Goal: Task Accomplishment & Management: Complete application form

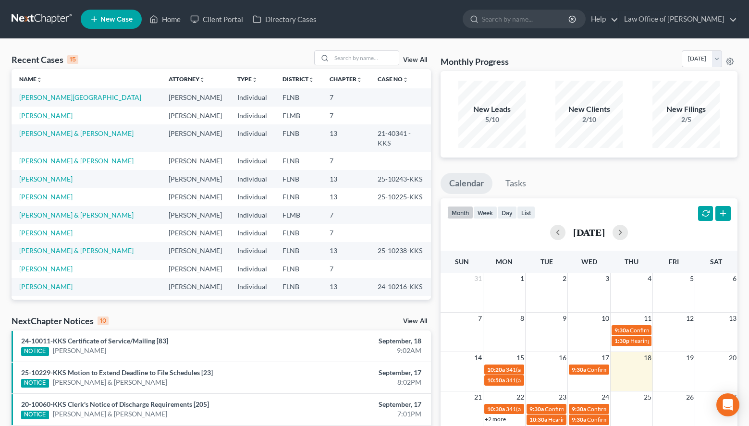
click at [742, 170] on div "Monthly Progress Bankruptcy Bankruptcy [DATE] [DATE] [DATE] [DATE] [DATE] [DATE…" at bounding box center [589, 365] width 306 height 631
click at [44, 99] on link "[PERSON_NAME][GEOGRAPHIC_DATA]" at bounding box center [80, 97] width 122 height 8
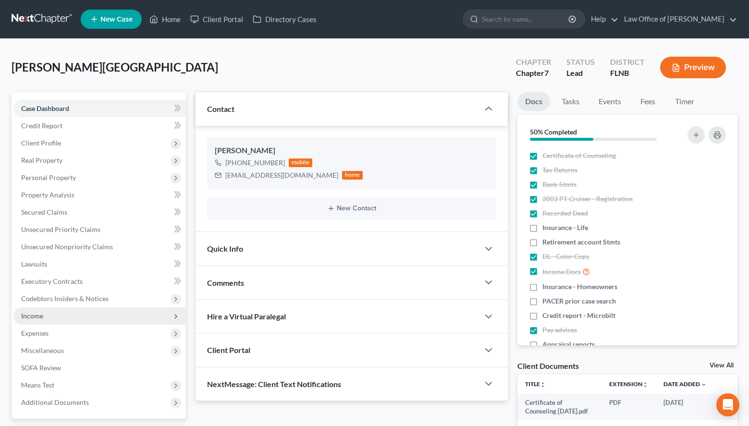
click at [115, 315] on span "Income" at bounding box center [99, 315] width 172 height 17
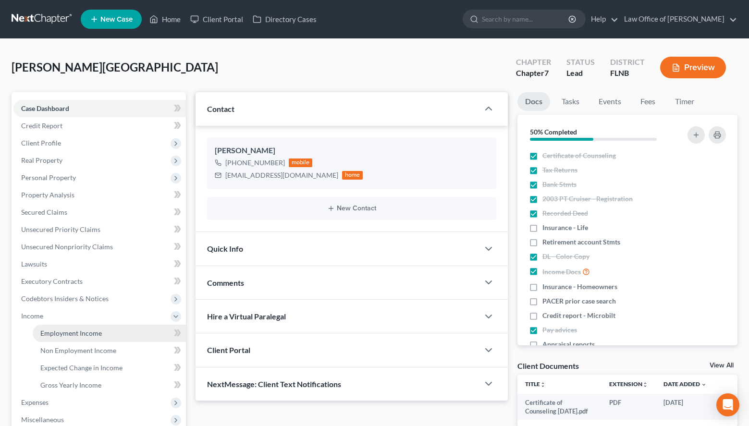
click at [121, 326] on link "Employment Income" at bounding box center [109, 333] width 153 height 17
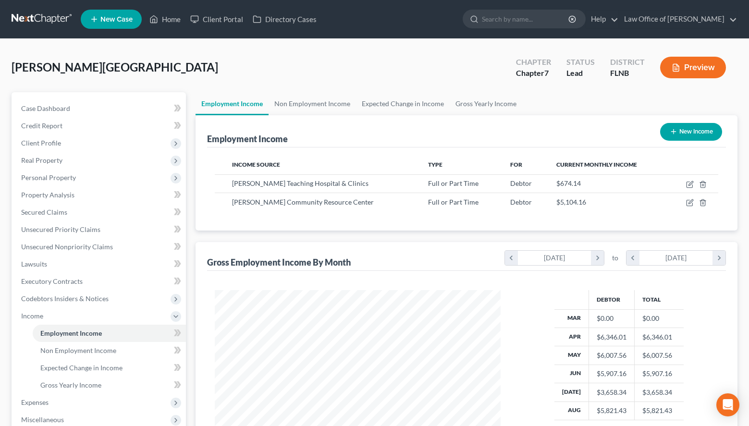
scroll to position [172, 305]
click at [687, 183] on icon "button" at bounding box center [689, 185] width 6 height 6
select select "0"
select select "9"
select select "2"
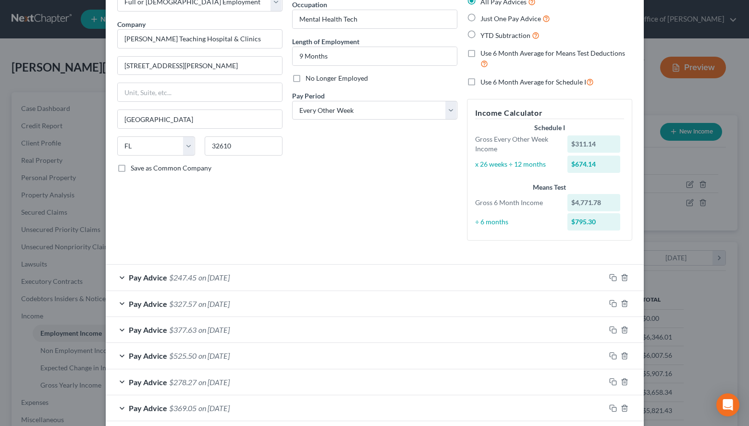
scroll to position [214, 0]
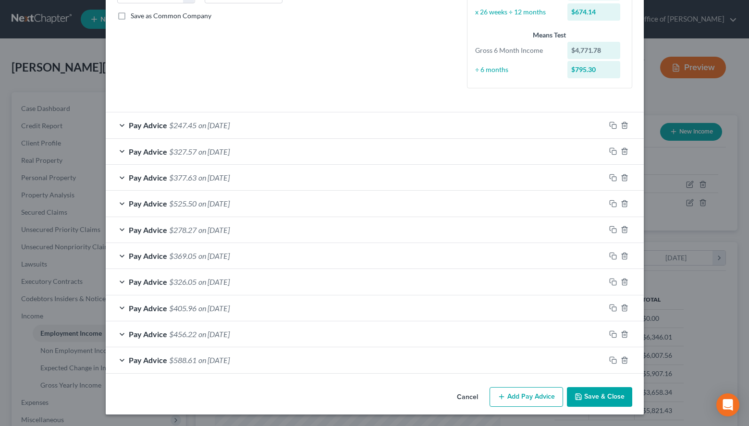
click at [520, 393] on button "Add Pay Advice" at bounding box center [525, 397] width 73 height 20
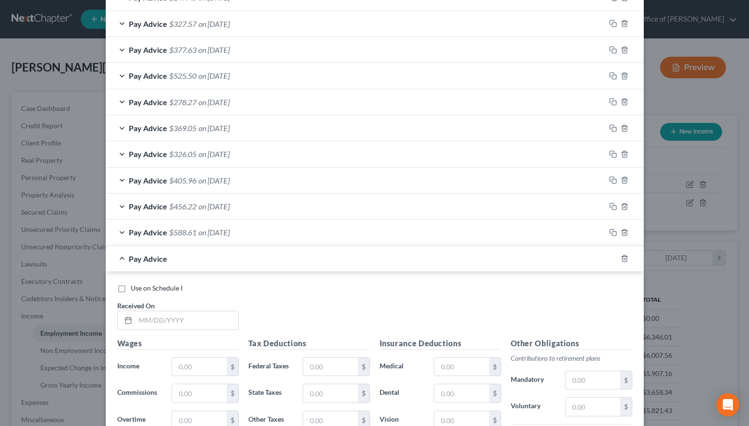
scroll to position [361, 0]
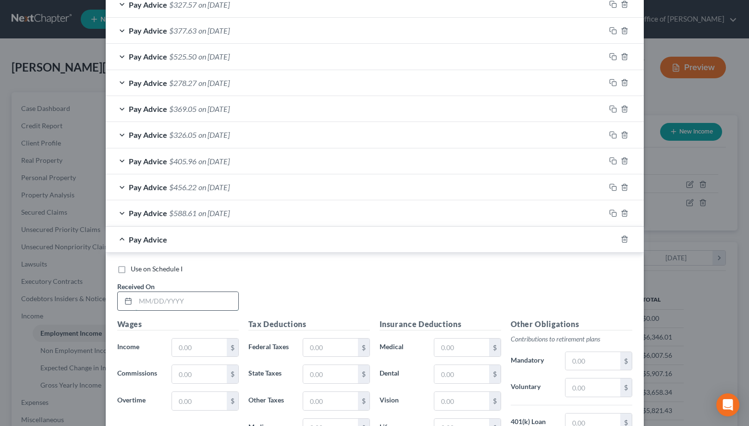
click at [210, 309] on input "text" at bounding box center [186, 301] width 103 height 18
type input "09/05/2025"
click at [197, 347] on input "text" at bounding box center [199, 348] width 54 height 18
click at [573, 271] on div "Use on Schedule I" at bounding box center [374, 269] width 515 height 10
click at [189, 351] on input "text" at bounding box center [199, 348] width 54 height 18
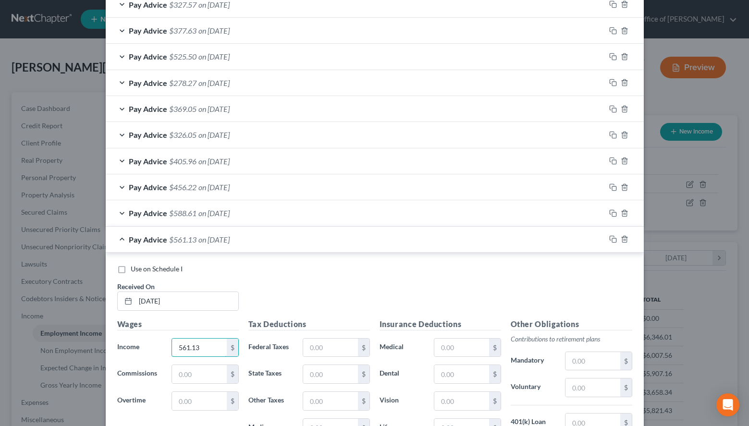
type input "561.13"
click at [606, 298] on div "Use on Schedule I Received On * 09/05/2025" at bounding box center [374, 291] width 525 height 54
click at [333, 348] on input "text" at bounding box center [330, 348] width 54 height 18
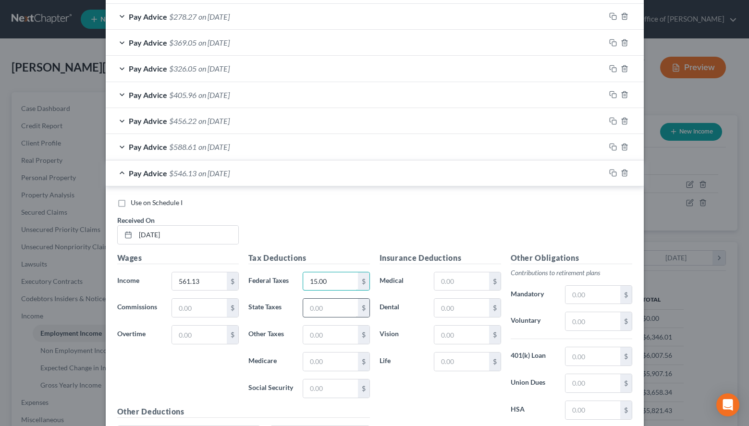
scroll to position [459, 0]
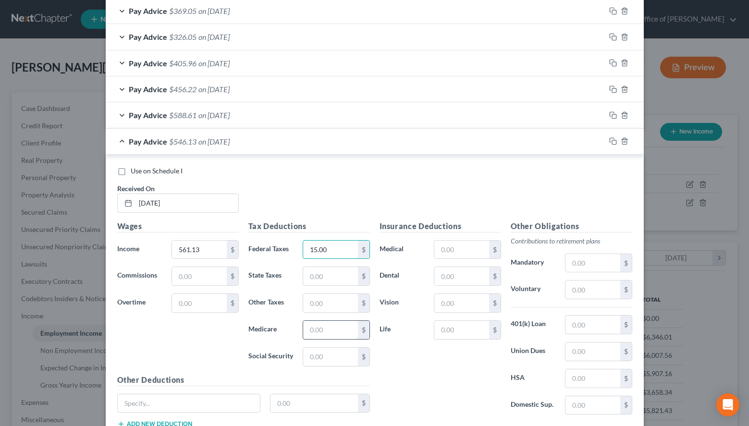
type input "15.00"
click at [326, 330] on input "text" at bounding box center [330, 330] width 54 height 18
type input "8.13"
click at [321, 363] on input "text" at bounding box center [330, 357] width 54 height 18
type input "34.79"
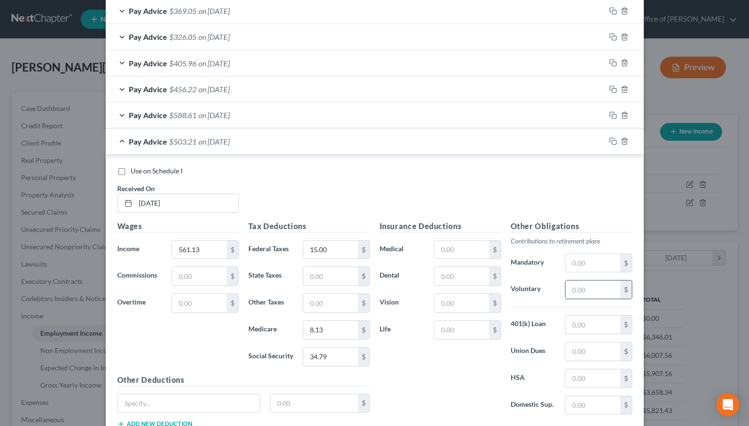
click at [577, 292] on input "text" at bounding box center [592, 290] width 54 height 18
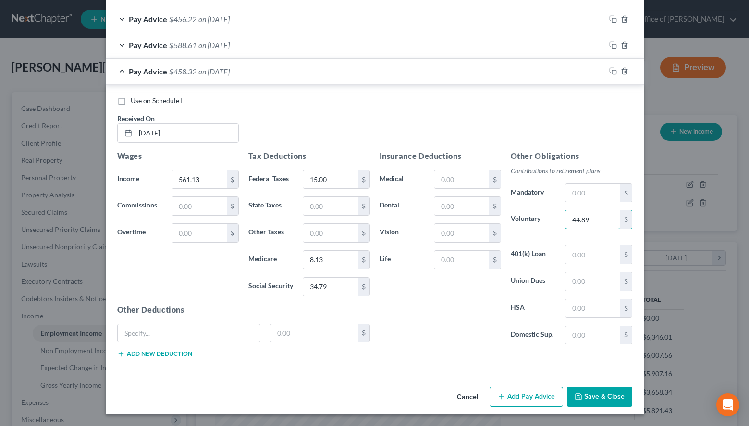
type input "44.89"
click at [594, 400] on button "Save & Close" at bounding box center [599, 397] width 65 height 20
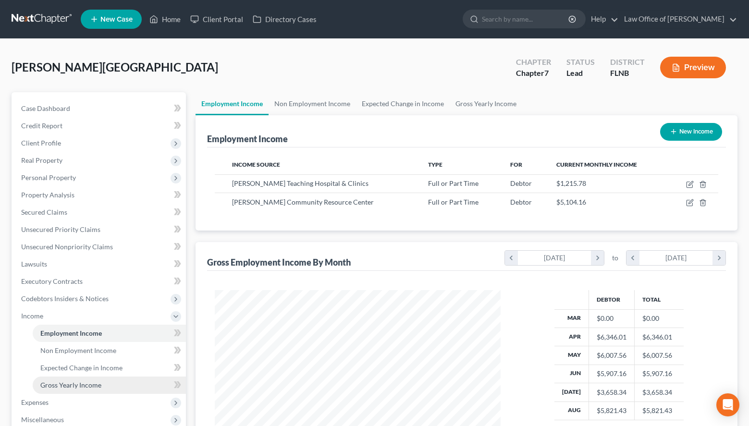
click at [75, 387] on span "Gross Yearly Income" at bounding box center [70, 385] width 61 height 8
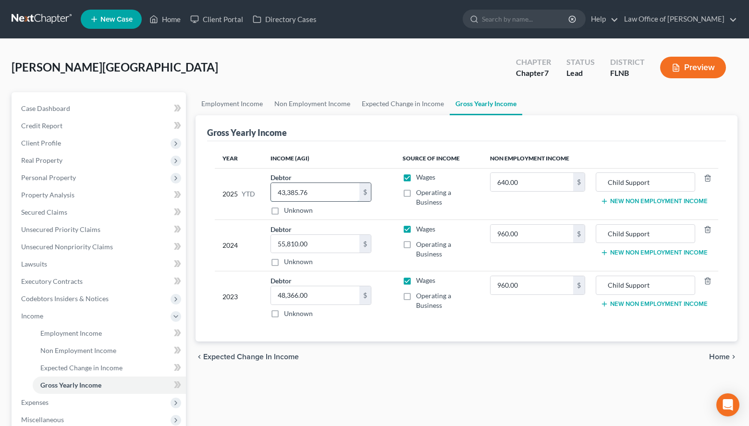
drag, startPoint x: 322, startPoint y: 186, endPoint x: 358, endPoint y: 190, distance: 36.8
click at [358, 190] on input "43,385.76" at bounding box center [315, 192] width 88 height 18
click at [335, 196] on input "54" at bounding box center [315, 192] width 88 height 18
type input "54,361.22"
click at [219, 98] on link "Employment Income" at bounding box center [232, 103] width 73 height 23
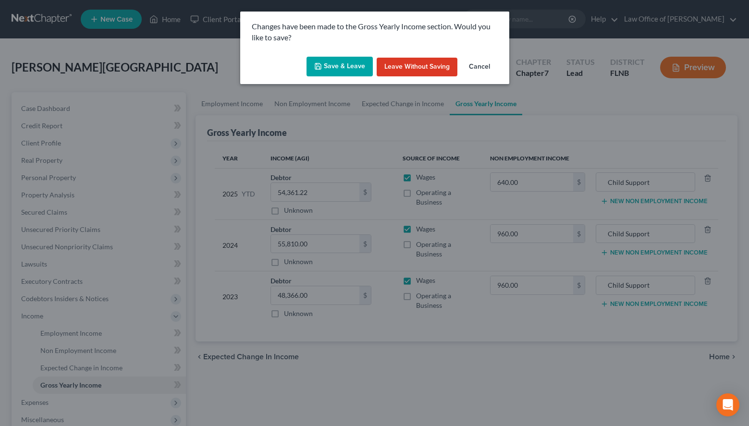
click at [339, 70] on button "Save & Leave" at bounding box center [339, 67] width 66 height 20
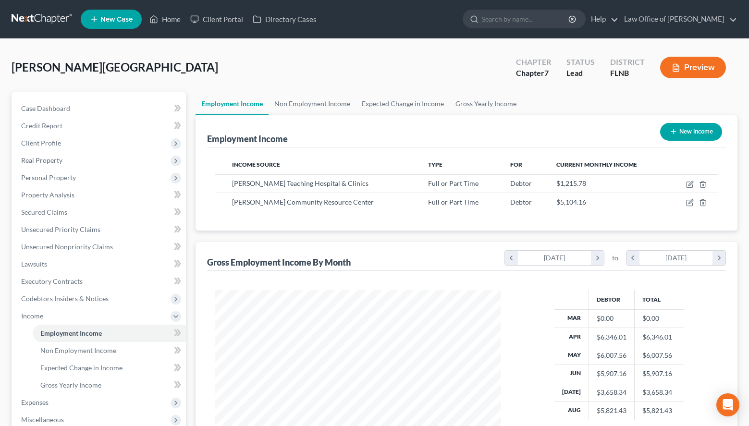
scroll to position [172, 305]
click at [691, 185] on icon "button" at bounding box center [690, 185] width 8 height 8
select select "0"
select select "9"
select select "2"
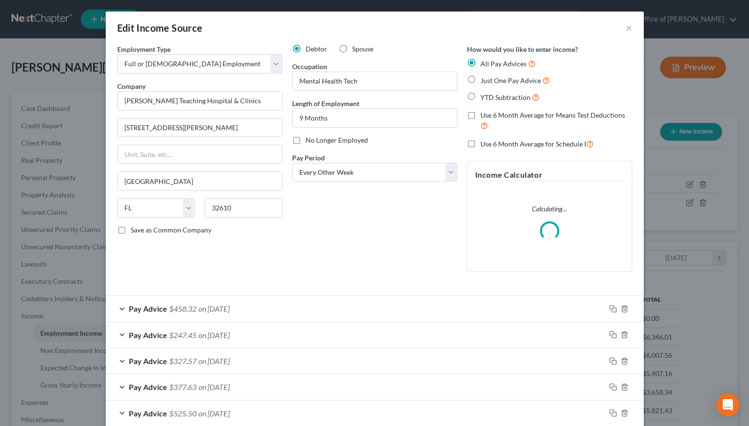
click at [291, 305] on div "Pay Advice $458.32 on 09/05/2025" at bounding box center [356, 308] width 500 height 25
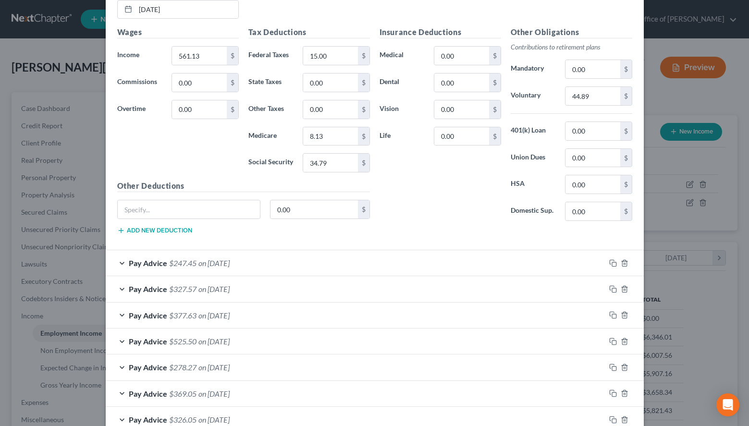
scroll to position [530, 0]
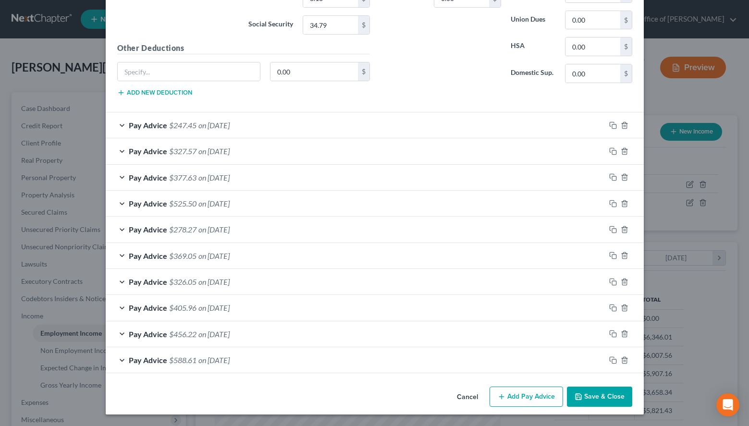
click at [610, 401] on button "Save & Close" at bounding box center [599, 397] width 65 height 20
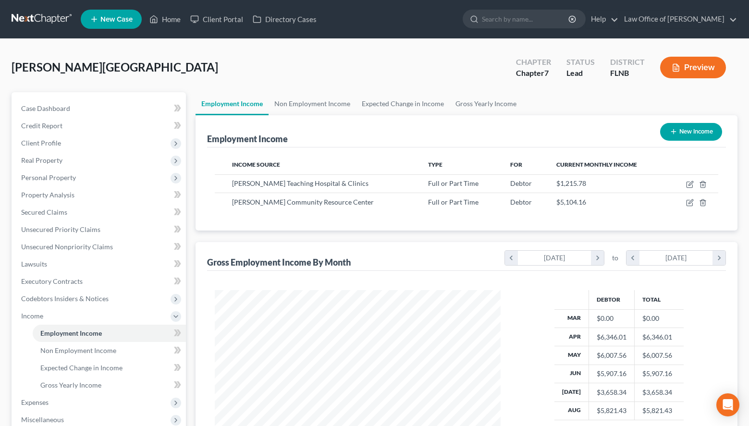
click at [29, 19] on link at bounding box center [42, 19] width 61 height 17
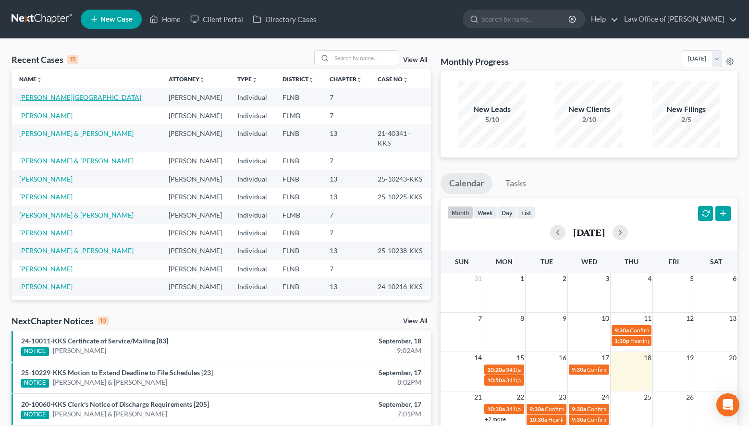
click at [52, 95] on link "[PERSON_NAME][GEOGRAPHIC_DATA]" at bounding box center [80, 97] width 122 height 8
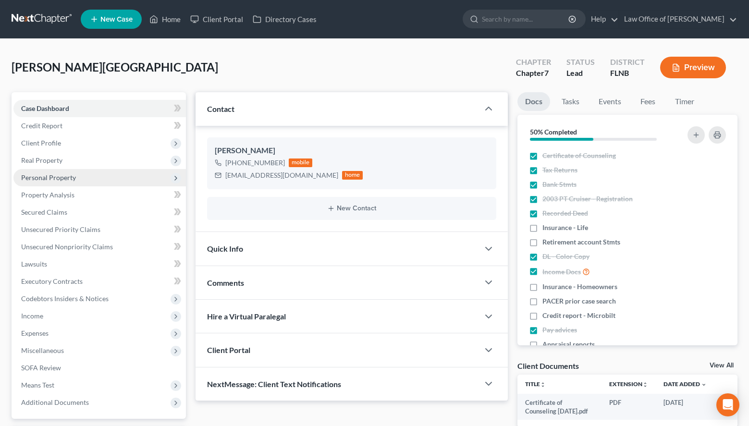
click at [88, 173] on span "Personal Property" at bounding box center [99, 177] width 172 height 17
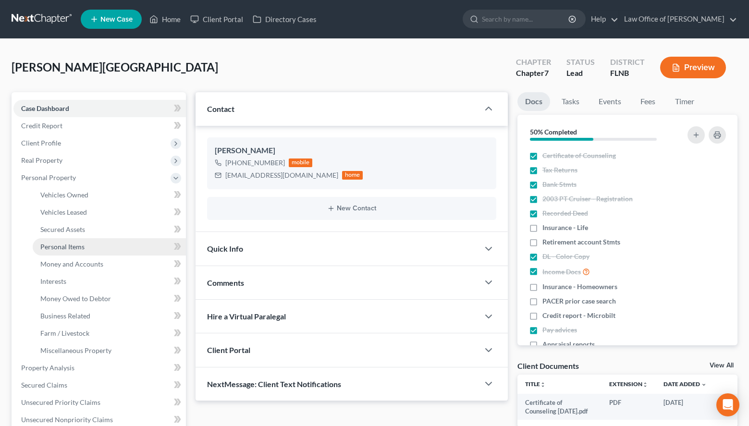
click at [100, 246] on link "Personal Items" at bounding box center [109, 246] width 153 height 17
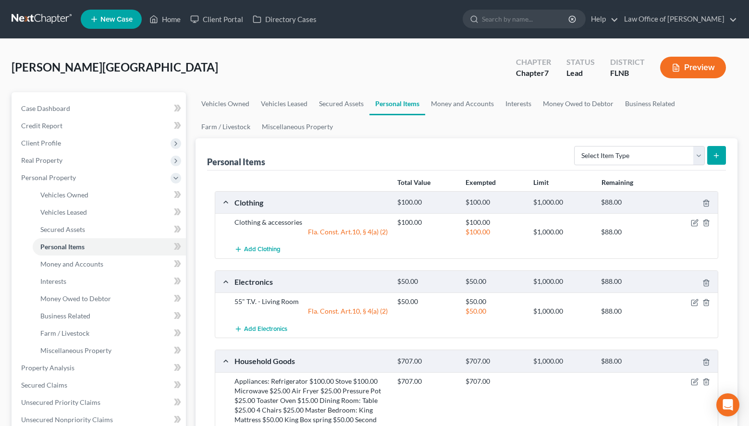
click at [735, 338] on div "Personal Items Select Item Type Clothing (A/B: 11) Collectibles Of Value (A/B: …" at bounding box center [467, 382] width 542 height 488
click at [692, 304] on icon "button" at bounding box center [695, 303] width 8 height 8
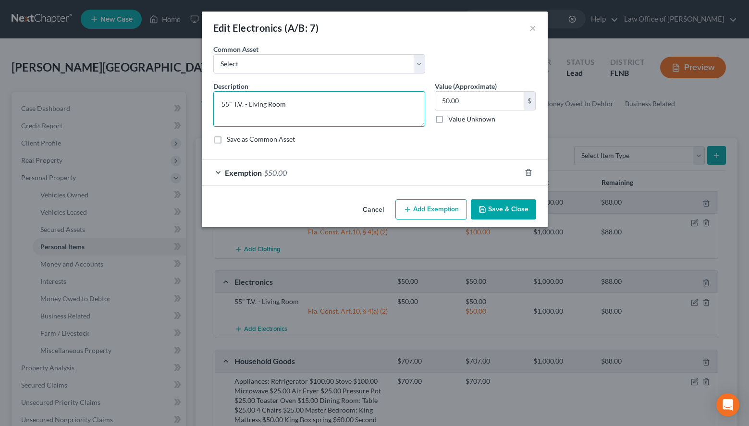
click at [401, 120] on textarea "55" T.V. - Living Room" at bounding box center [319, 109] width 212 height 36
drag, startPoint x: 394, startPoint y: 112, endPoint x: 157, endPoint y: 103, distance: 237.0
click at [213, 103] on textarea "55" T.V. - Living Room" at bounding box center [319, 109] width 212 height 36
paste textarea "$50.00 Cell Phone $50.00 32" Roku T.V. $25.00 Xbox $40.00"
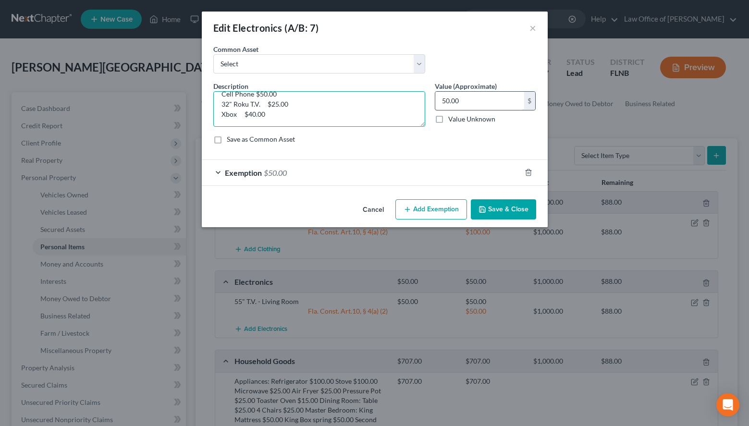
type textarea "55" T.V. - Living Room $50.00 Cell Phone $50.00 32" Roku T.V. $25.00 Xbox $40.00"
click at [511, 104] on input "50.00" at bounding box center [479, 101] width 89 height 18
type input "165.00"
click at [406, 178] on div "Exemption $50.00" at bounding box center [361, 172] width 319 height 25
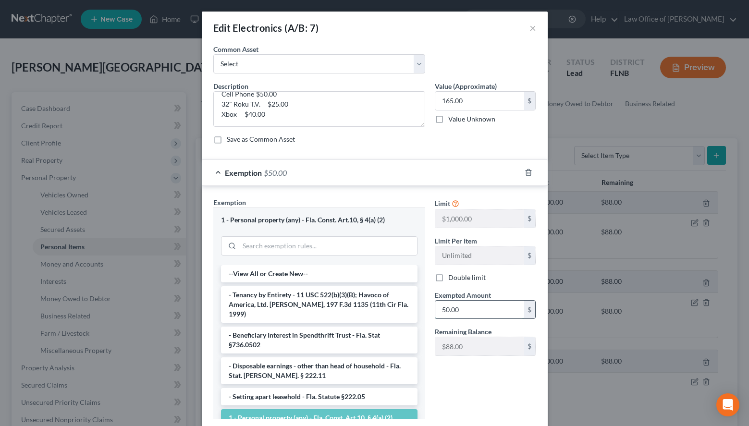
click at [477, 303] on input "50.00" at bounding box center [479, 310] width 89 height 18
type input "165.00"
click at [439, 168] on div "Exemption $165.00" at bounding box center [361, 172] width 319 height 25
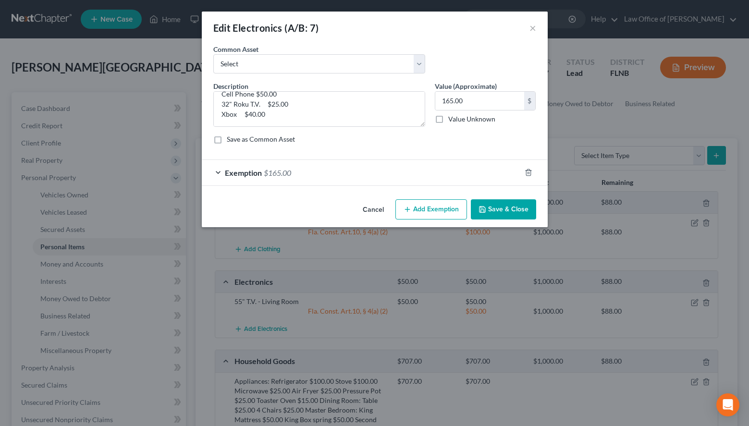
click at [499, 210] on button "Save & Close" at bounding box center [503, 209] width 65 height 20
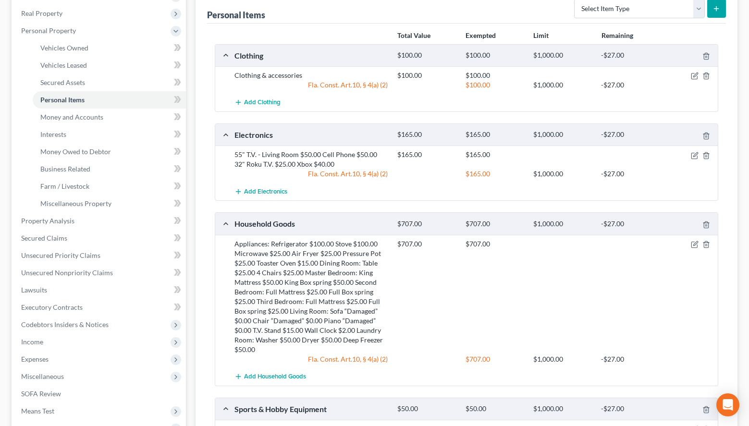
scroll to position [196, 0]
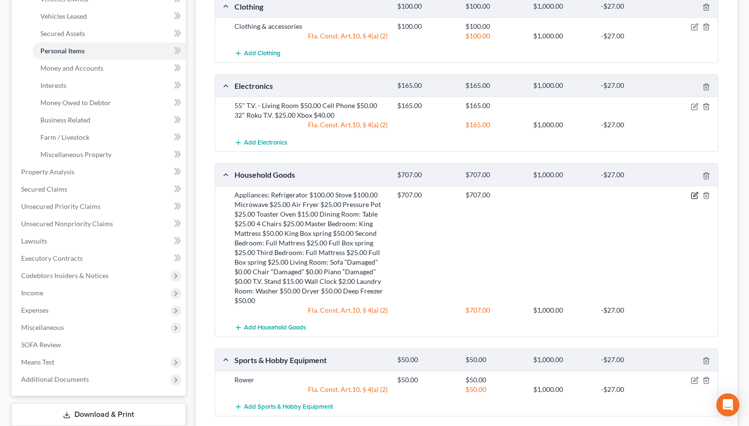
click at [691, 197] on icon "button" at bounding box center [695, 196] width 8 height 8
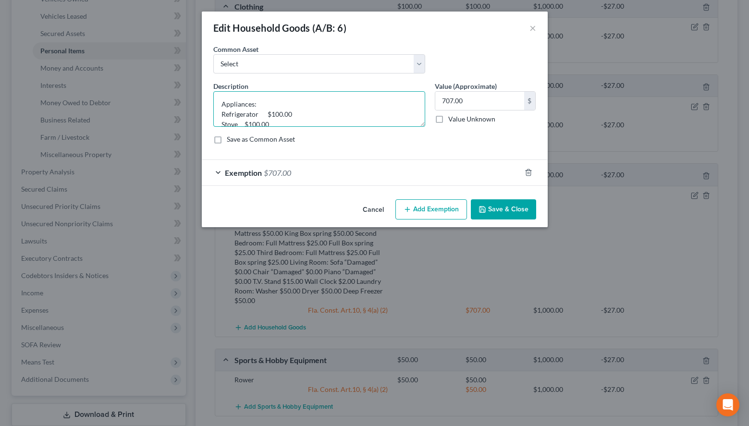
click at [394, 109] on textarea "Appliances: Refrigerator $100.00 Stove $100.00 Microwave $25.00 Air Fryer $25.0…" at bounding box center [319, 109] width 212 height 36
drag, startPoint x: 218, startPoint y: 105, endPoint x: 324, endPoint y: 141, distance: 112.3
click at [324, 127] on textarea "Appliances: Refrigerator $100.00 Stove $100.00 Microwave $25.00 Air Fryer $25.0…" at bounding box center [319, 109] width 212 height 36
paste textarea "Kitchenware: Dishes $20.00 Pots & Pans $20.00 Silverware/Utensils $15.00 Applia…"
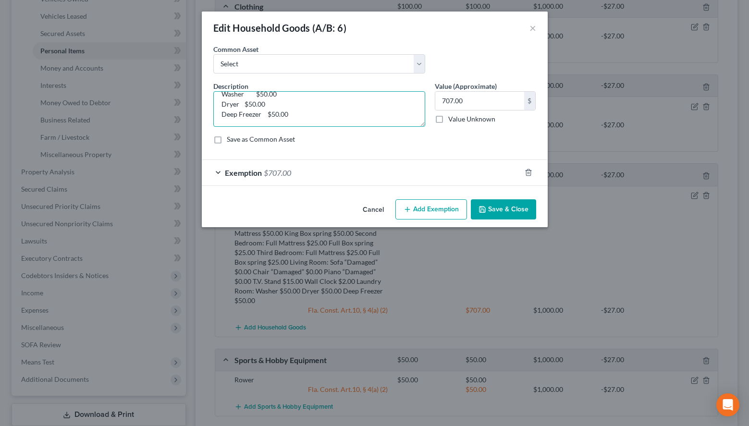
scroll to position [333, 0]
type textarea "Kitchenware: Dishes $20.00 Pots & Pans $20.00 Silverware/Utensils $15.00 Applia…"
click at [477, 98] on input "707.00" at bounding box center [479, 101] width 89 height 18
click at [513, 103] on input "707.00" at bounding box center [479, 101] width 89 height 18
drag, startPoint x: 513, startPoint y: 106, endPoint x: 420, endPoint y: 108, distance: 93.2
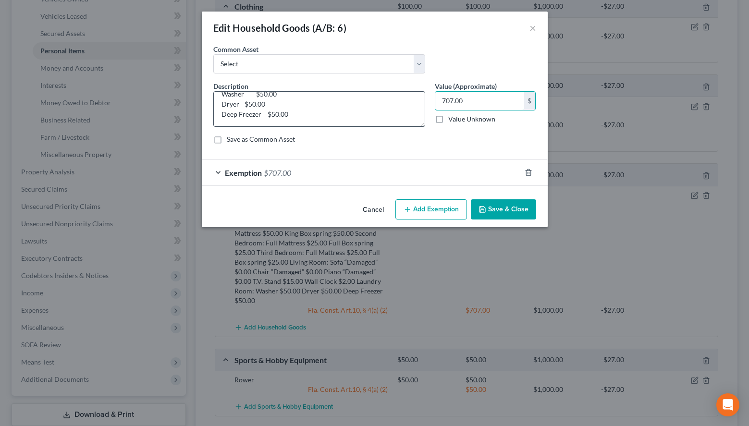
click at [435, 105] on input "707.00" at bounding box center [479, 101] width 89 height 18
type input "792.00"
click at [296, 180] on div "Exemption $707.00" at bounding box center [361, 172] width 319 height 25
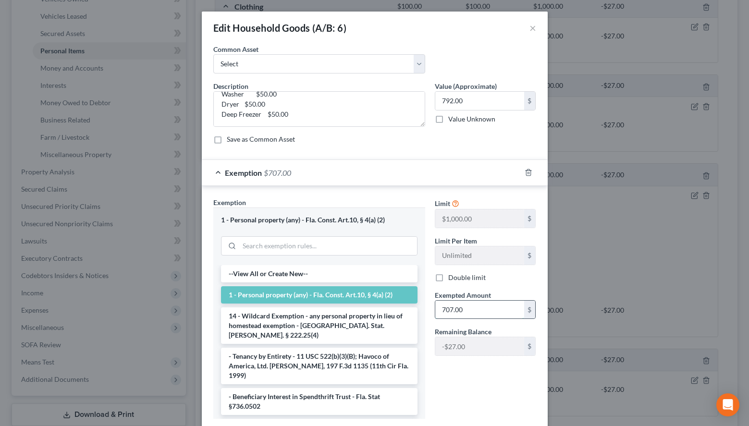
click at [469, 306] on input "707.00" at bounding box center [479, 310] width 89 height 18
type input "792.00"
click at [425, 181] on div "Exemption $792.00" at bounding box center [361, 172] width 319 height 25
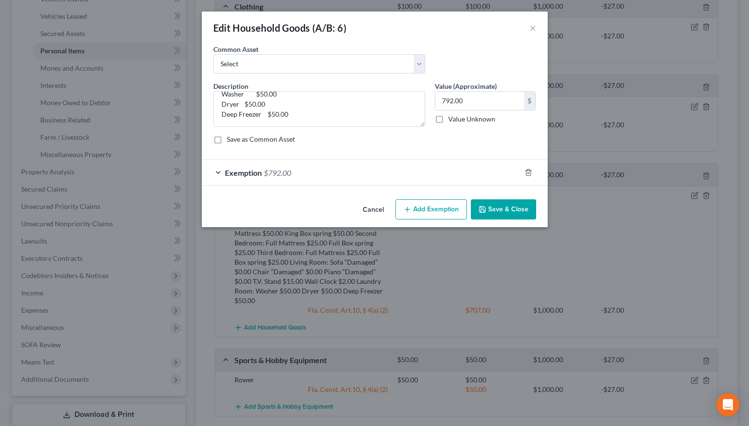
click at [510, 212] on button "Save & Close" at bounding box center [503, 209] width 65 height 20
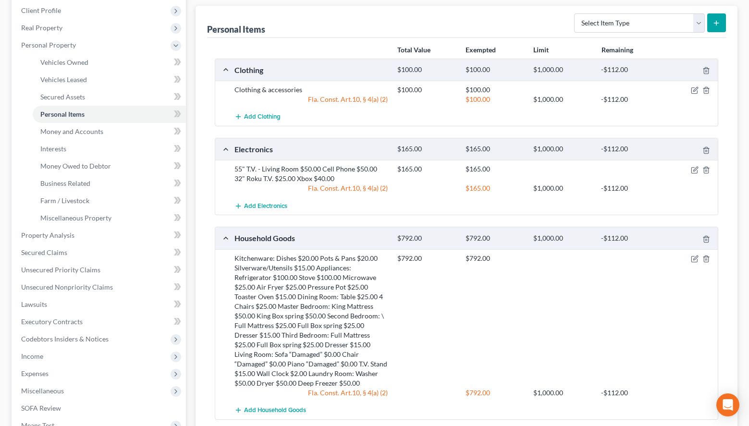
scroll to position [0, 0]
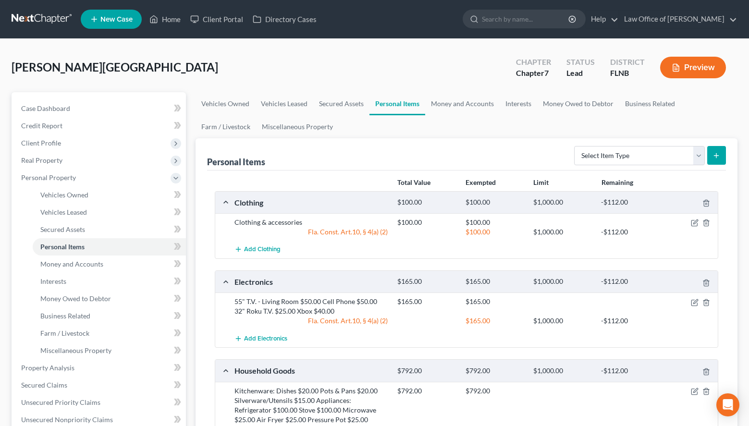
click at [44, 22] on link at bounding box center [42, 19] width 61 height 17
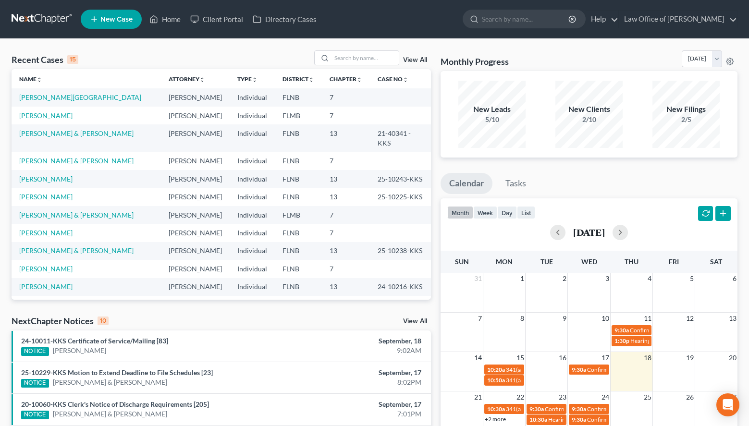
click at [740, 177] on div "Monthly Progress Bankruptcy Bankruptcy September 2025 August 2025 July 2025 Jun…" at bounding box center [589, 365] width 306 height 631
click at [358, 62] on input "search" at bounding box center [364, 58] width 67 height 14
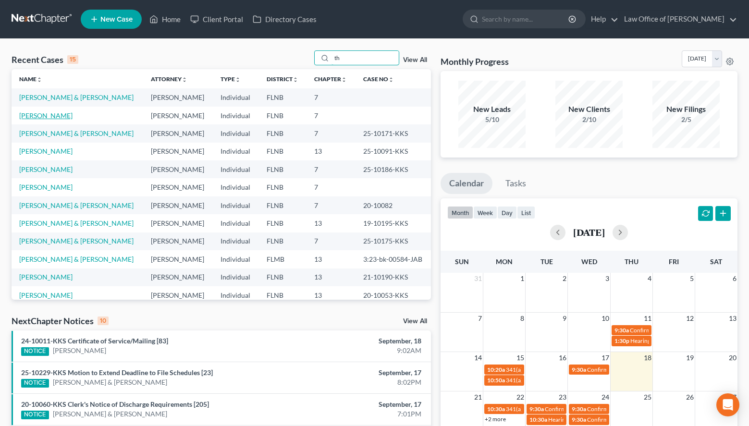
type input "th"
click at [50, 118] on link "Tharp, Audrey" at bounding box center [45, 115] width 53 height 8
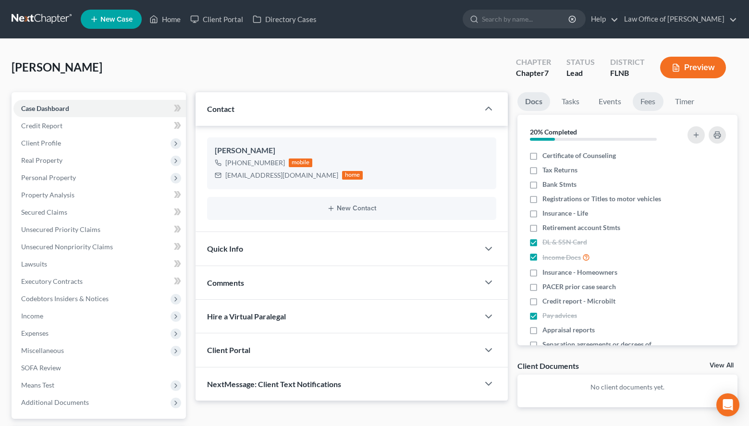
click at [648, 100] on link "Fees" at bounding box center [648, 101] width 31 height 19
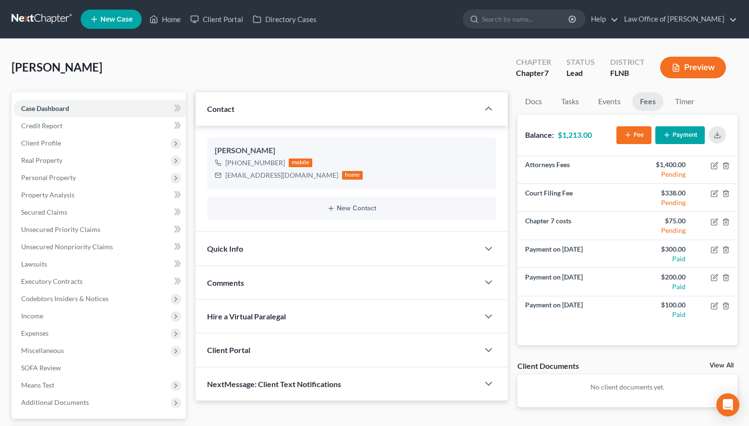
click at [672, 135] on button "Payment" at bounding box center [679, 135] width 49 height 18
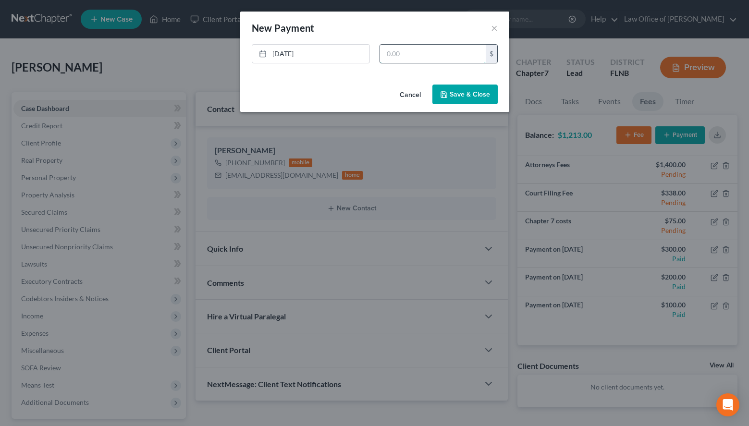
click at [426, 58] on input "text" at bounding box center [433, 54] width 106 height 18
type input "100.00"
click at [448, 93] on icon "button" at bounding box center [444, 95] width 8 height 8
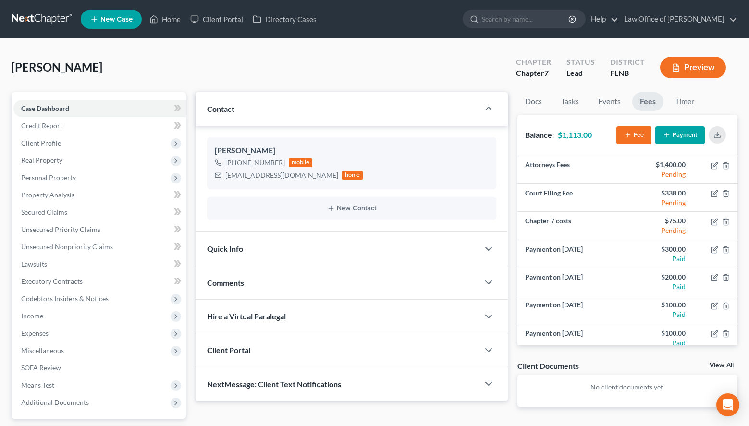
click at [24, 20] on link at bounding box center [42, 19] width 61 height 17
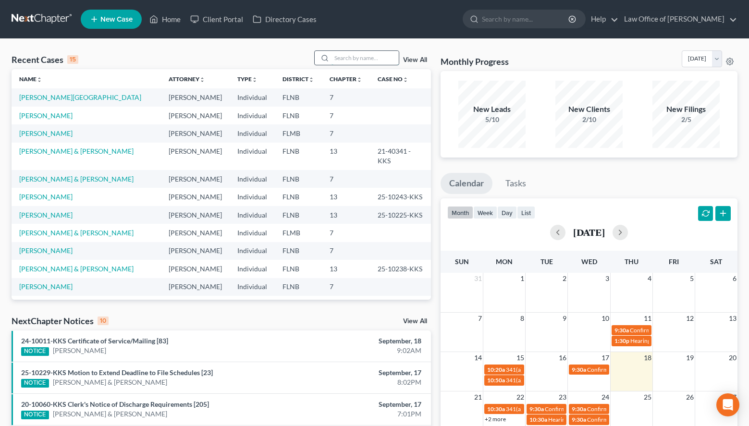
click at [362, 59] on input "search" at bounding box center [364, 58] width 67 height 14
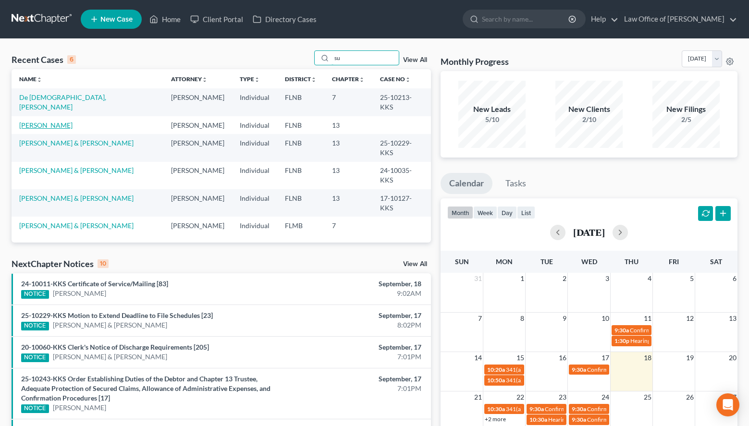
type input "su"
click at [51, 121] on link "[PERSON_NAME]" at bounding box center [45, 125] width 53 height 8
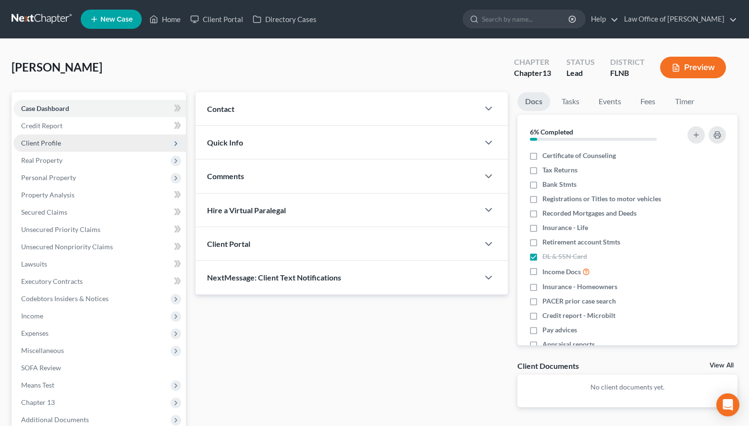
click at [87, 149] on span "Client Profile" at bounding box center [99, 142] width 172 height 17
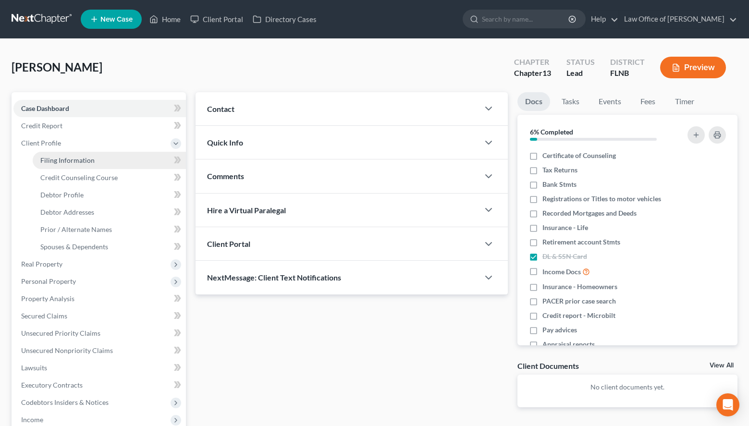
click at [113, 161] on link "Filing Information" at bounding box center [109, 160] width 153 height 17
select select "1"
select select "0"
select select "3"
select select "16"
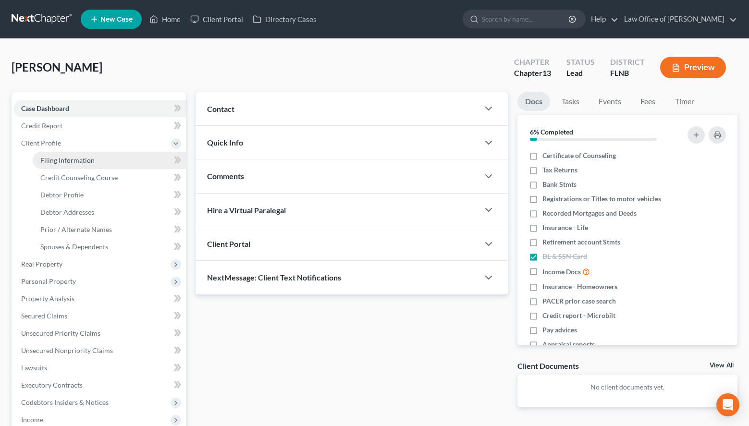
select select "0"
select select "9"
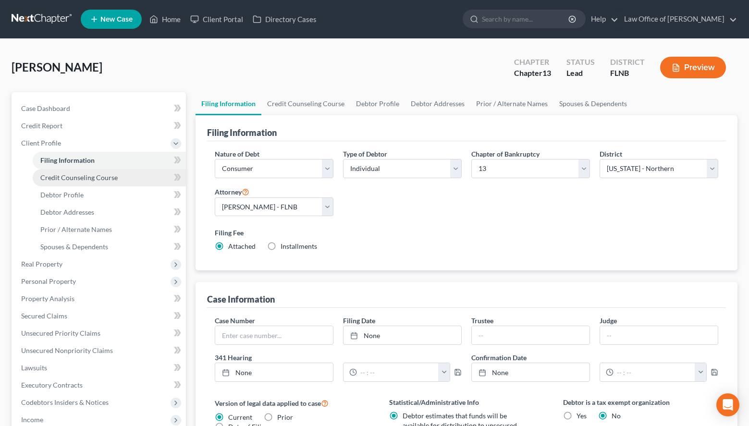
click at [112, 179] on span "Credit Counseling Course" at bounding box center [78, 177] width 77 height 8
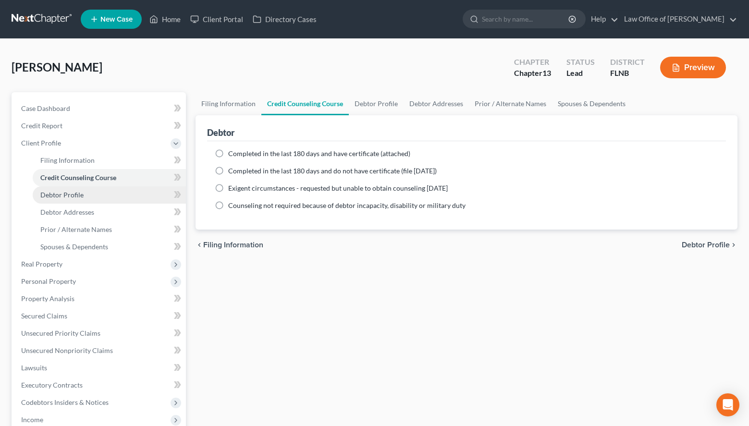
click at [112, 192] on link "Debtor Profile" at bounding box center [109, 194] width 153 height 17
select select "0"
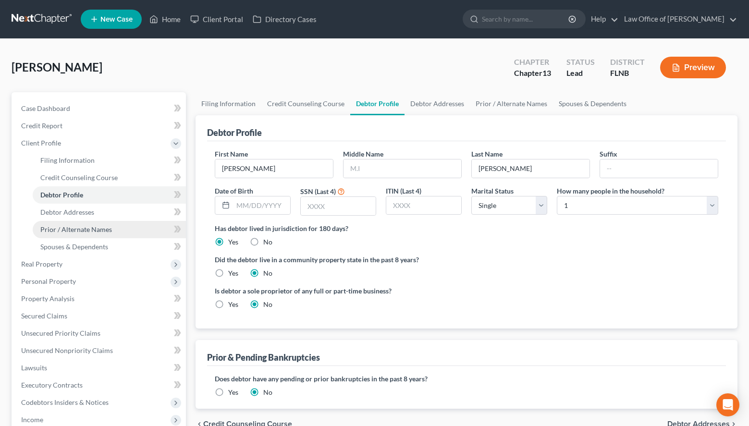
click at [112, 221] on link "Prior / Alternate Names" at bounding box center [109, 229] width 153 height 17
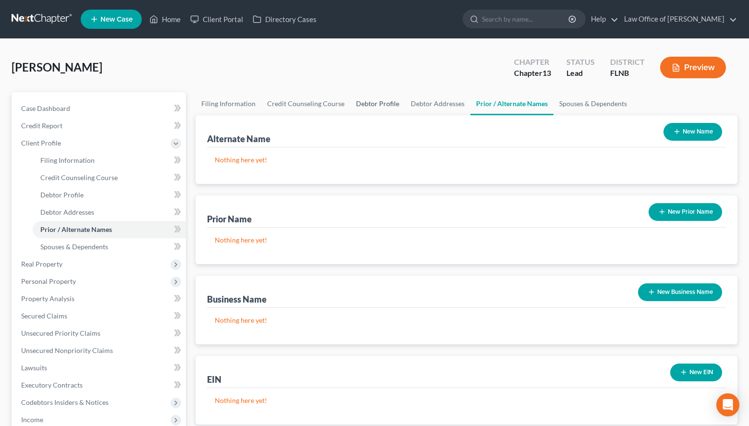
click at [355, 104] on link "Debtor Profile" at bounding box center [377, 103] width 55 height 23
select select "0"
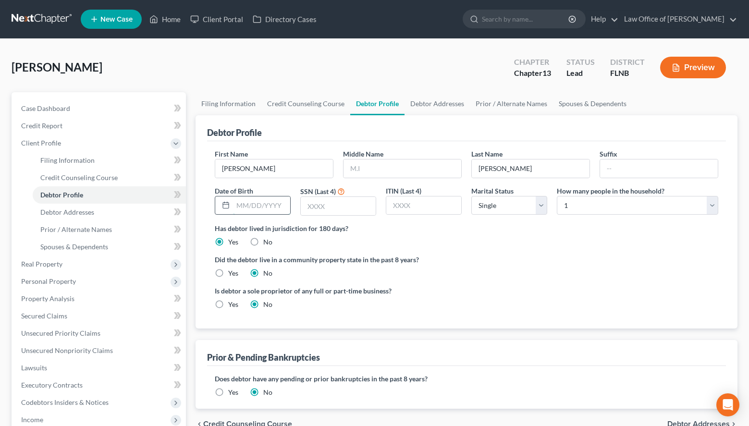
click at [248, 202] on input "text" at bounding box center [261, 205] width 57 height 18
type input "08/07/1960"
click at [471, 196] on select "Select Single Married Separated Divorced Widowed" at bounding box center [509, 205] width 76 height 19
select select "3"
click option "Divorced" at bounding box center [0, 0] width 0 height 0
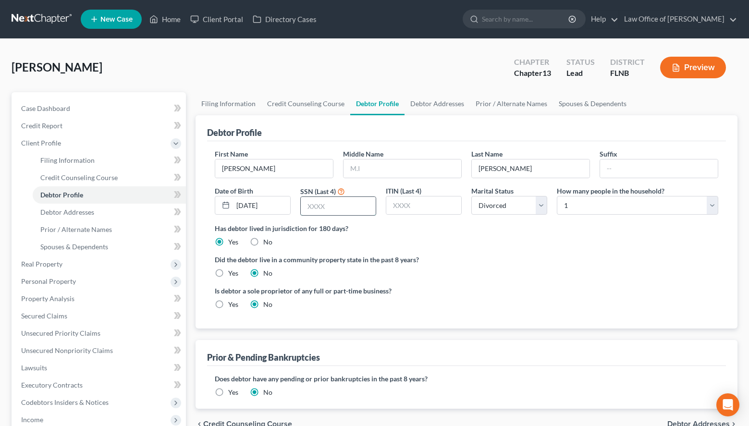
click at [324, 199] on input "text" at bounding box center [338, 206] width 75 height 18
type input "5413"
click at [431, 166] on input "text" at bounding box center [402, 168] width 118 height 18
click at [457, 165] on input "text" at bounding box center [402, 168] width 118 height 18
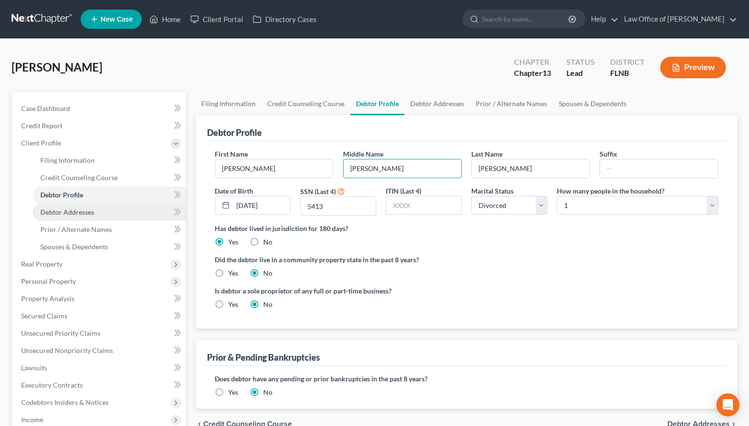
type input "Ann"
click at [127, 213] on link "Debtor Addresses" at bounding box center [109, 212] width 153 height 17
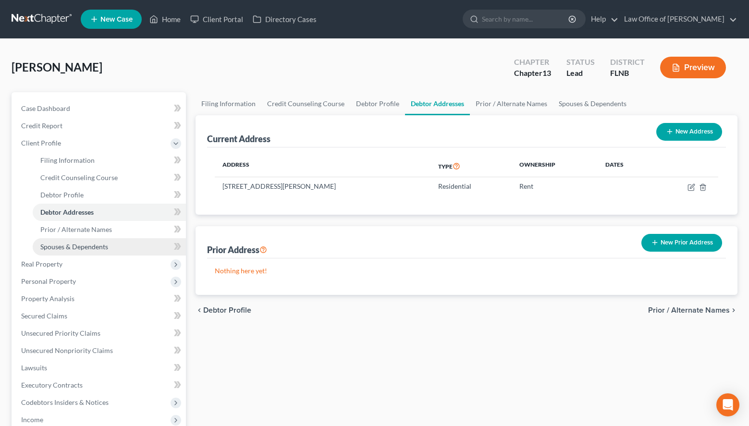
click at [75, 244] on span "Spouses & Dependents" at bounding box center [74, 247] width 68 height 8
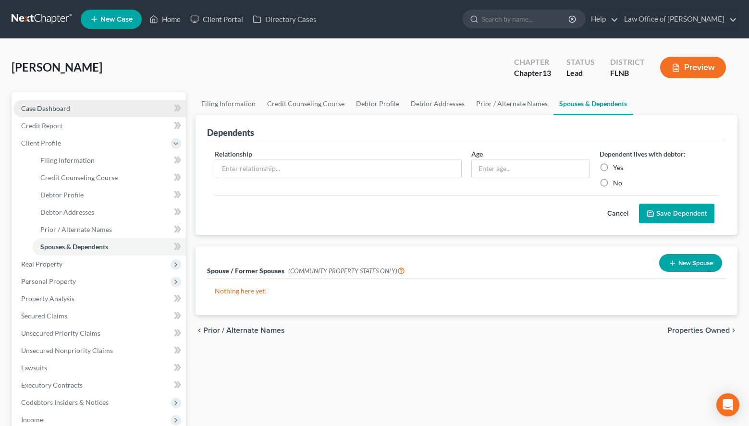
click at [57, 101] on link "Case Dashboard" at bounding box center [99, 108] width 172 height 17
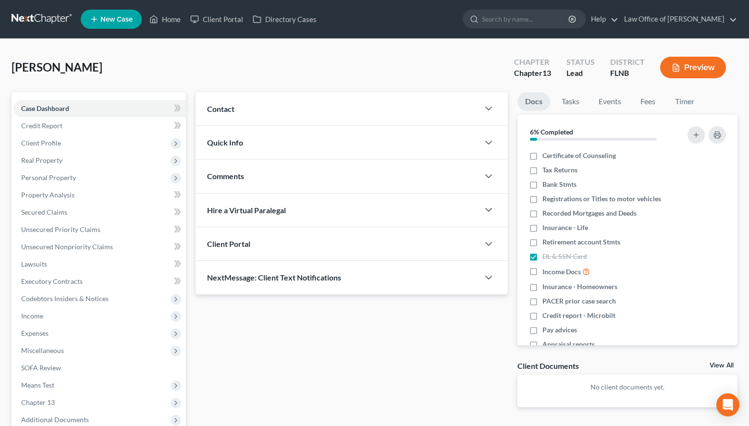
click at [428, 128] on div "Quick Info" at bounding box center [337, 142] width 283 height 33
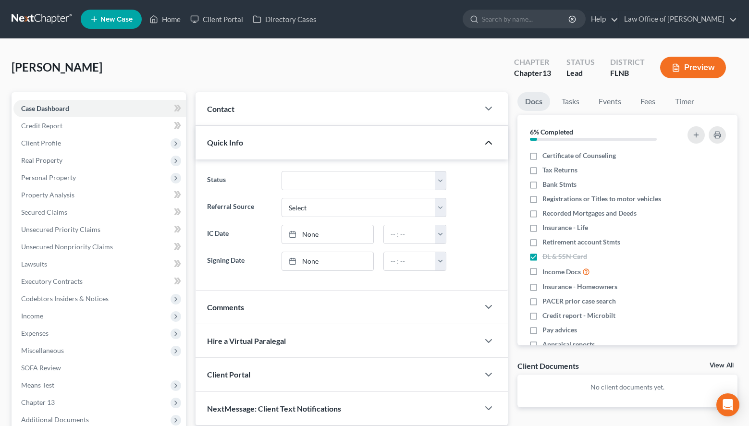
click at [486, 138] on icon "button" at bounding box center [489, 143] width 12 height 12
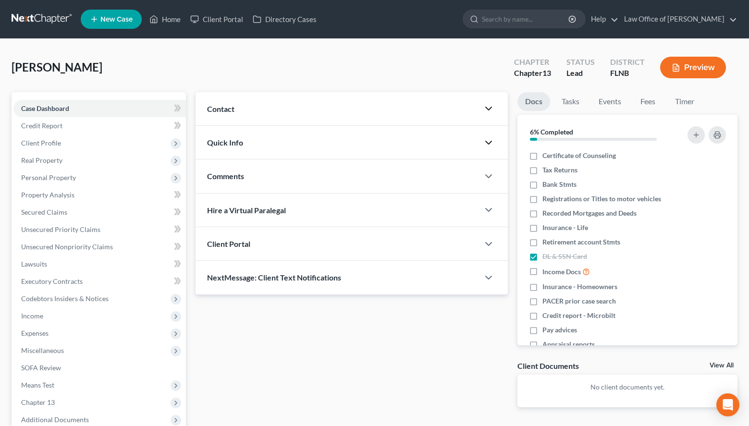
click at [484, 107] on icon "button" at bounding box center [489, 109] width 12 height 12
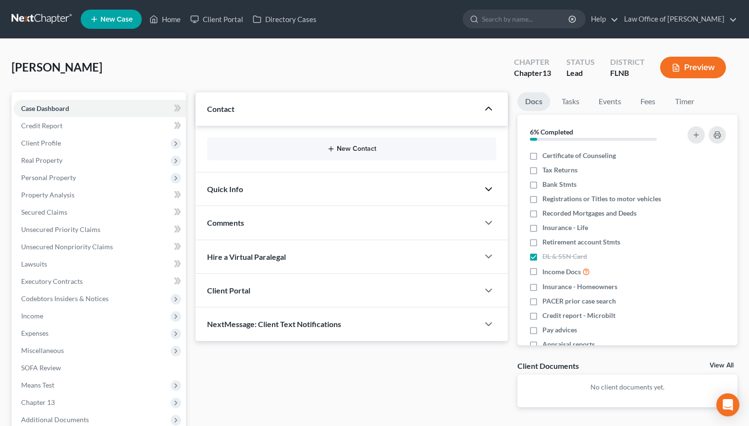
click at [361, 148] on button "New Contact" at bounding box center [352, 149] width 274 height 8
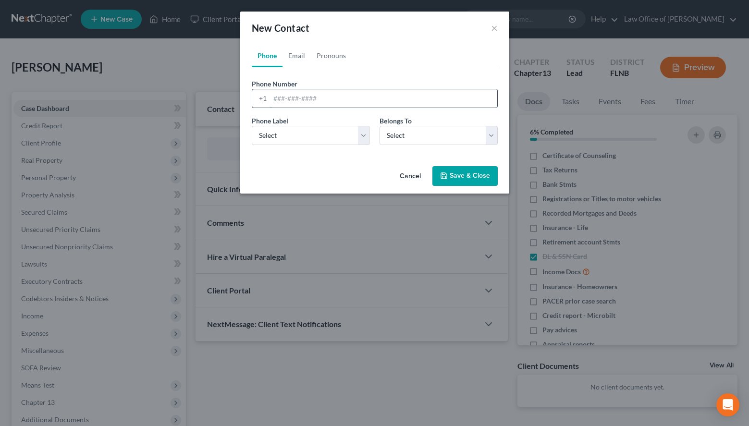
click at [354, 102] on input "tel" at bounding box center [383, 98] width 227 height 18
paste input "(561) 715-4863"
type input "(561) 715-4863"
click at [252, 126] on select "Select Mobile Home Work Other" at bounding box center [311, 135] width 118 height 19
select select "0"
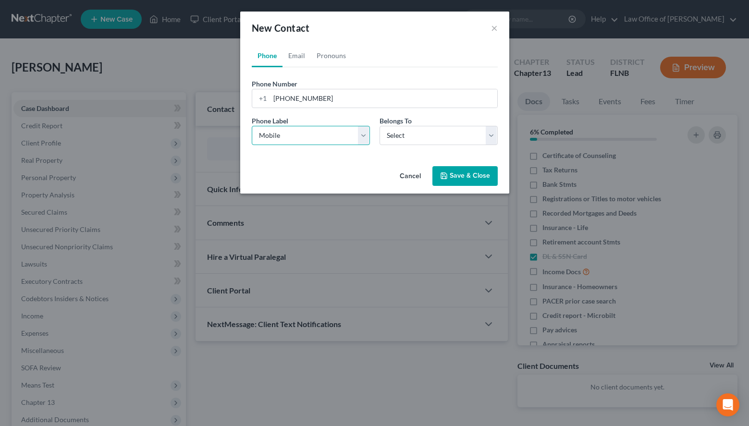
click option "Mobile" at bounding box center [0, 0] width 0 height 0
select select "0"
click option "Client" at bounding box center [0, 0] width 0 height 0
select select "0"
click at [306, 58] on link "Email" at bounding box center [296, 55] width 28 height 23
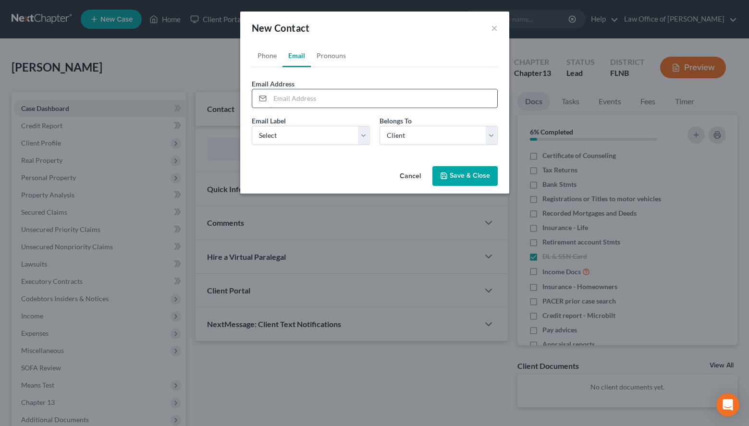
click at [323, 100] on input "email" at bounding box center [383, 98] width 227 height 18
paste input "prowdmom7723@aol.com"
type input "prowdmom7723@aol.com"
click at [252, 126] on select "Select Home Work Other" at bounding box center [311, 135] width 118 height 19
select select "0"
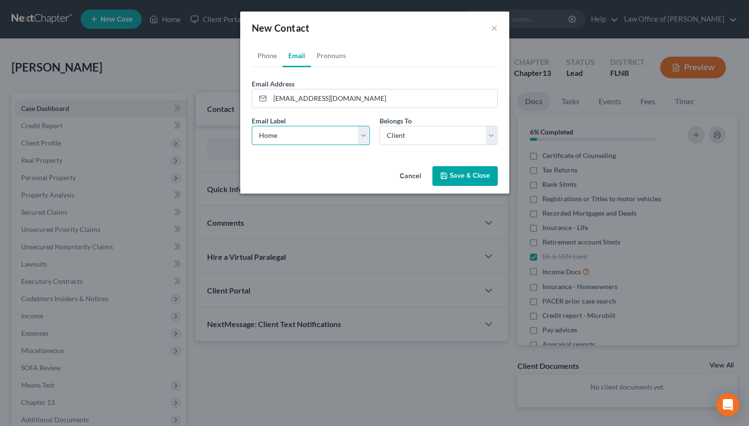
click option "Home" at bounding box center [0, 0] width 0 height 0
click at [379, 126] on select "Select Client Other" at bounding box center [438, 135] width 118 height 19
click option "Client" at bounding box center [0, 0] width 0 height 0
click at [325, 59] on link "Pronouns" at bounding box center [331, 55] width 41 height 23
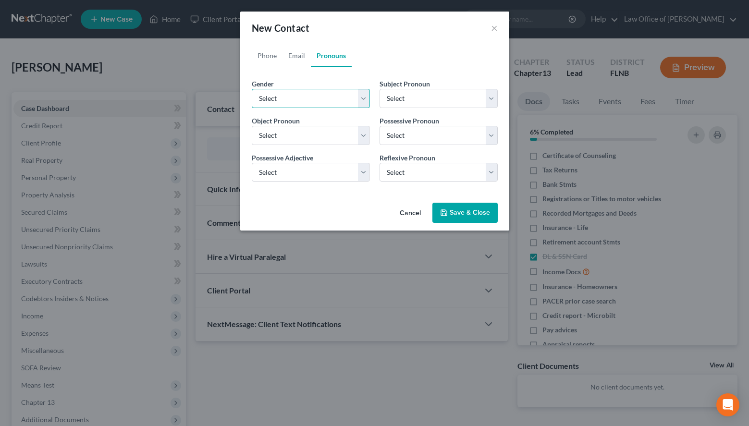
click at [252, 89] on select "Select Male Female Non Binary More Than One Person" at bounding box center [311, 98] width 118 height 19
select select "2"
click option "Non Binary" at bounding box center [0, 0] width 0 height 0
select select "3"
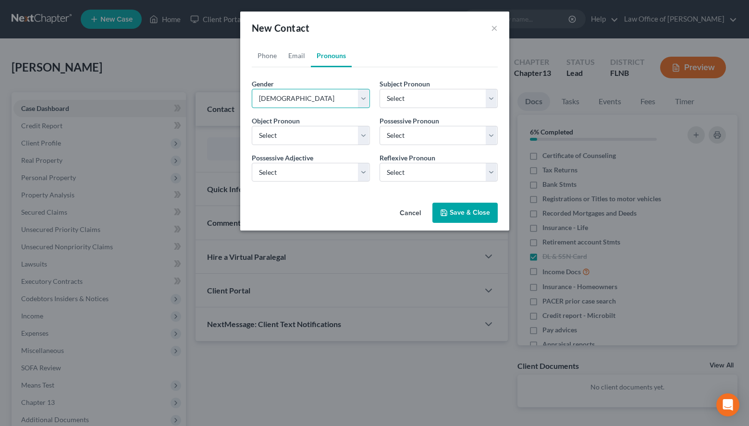
select select "3"
click at [252, 89] on select "Select Male Female Non Binary More Than One Person" at bounding box center [311, 98] width 118 height 19
select select "1"
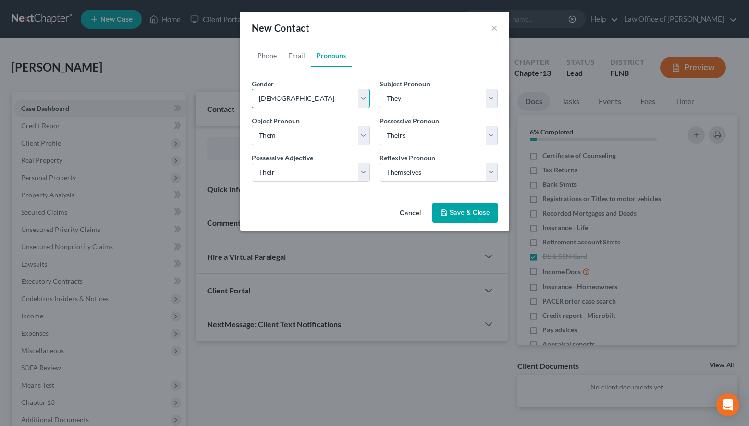
click option "Female" at bounding box center [0, 0] width 0 height 0
select select "1"
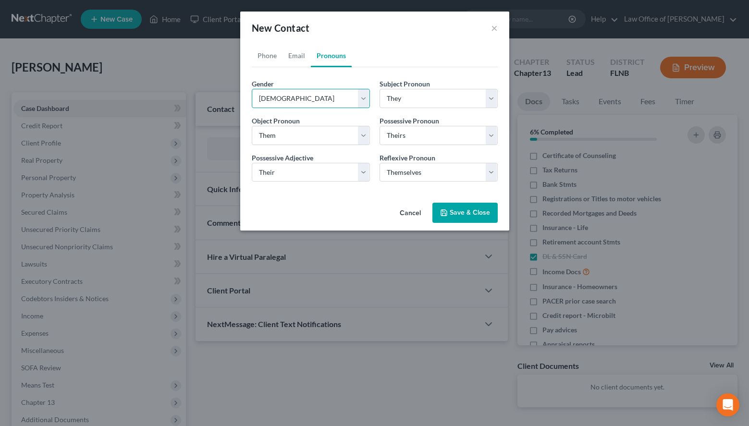
select select "1"
click at [464, 209] on button "Save & Close" at bounding box center [464, 213] width 65 height 20
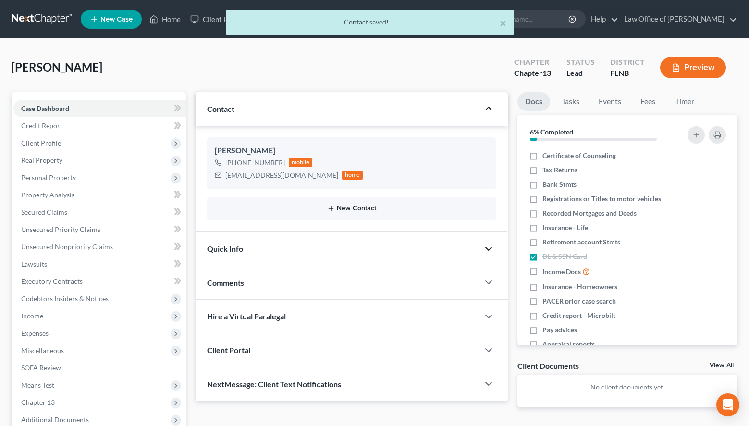
click at [370, 208] on button "New Contact" at bounding box center [352, 209] width 274 height 8
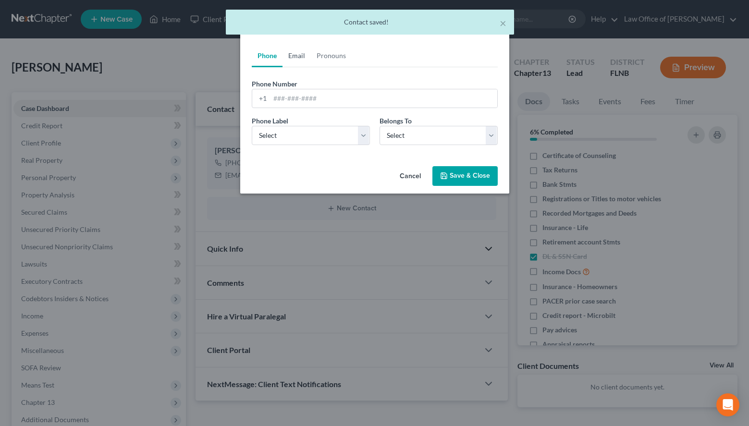
click at [295, 53] on link "Email" at bounding box center [296, 55] width 28 height 23
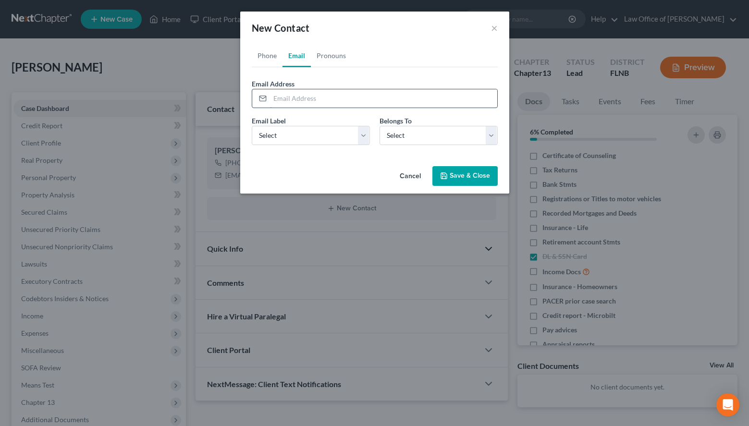
click at [354, 97] on input "email" at bounding box center [383, 98] width 227 height 18
paste input "prowdmom7723@gmail.com"
type input "prowdmom7723@gmail.com"
click at [252, 126] on select "Select Home Work Other" at bounding box center [311, 135] width 118 height 19
select select "2"
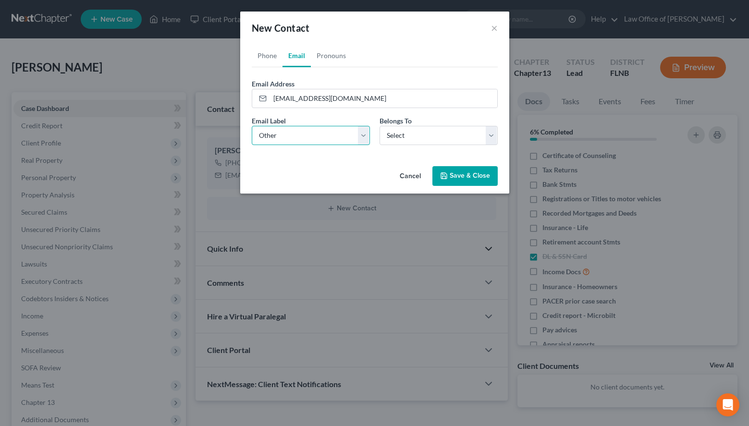
click option "Other" at bounding box center [0, 0] width 0 height 0
click at [379, 126] on select "Select Client Other" at bounding box center [438, 135] width 118 height 19
select select "0"
click option "Client" at bounding box center [0, 0] width 0 height 0
click at [331, 54] on link "Pronouns" at bounding box center [331, 55] width 41 height 23
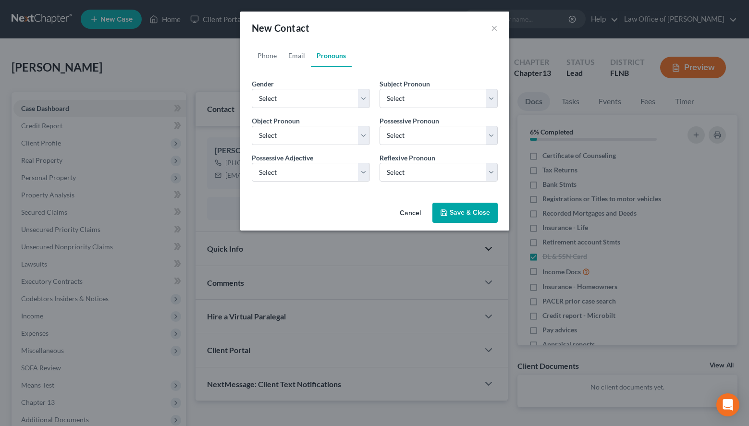
click at [330, 108] on div "Gender * Select Male Female Non Binary More Than One Person Subject Pronoun * S…" at bounding box center [375, 134] width 256 height 110
click at [252, 89] on select "Select Male Female Non Binary More Than One Person" at bounding box center [311, 98] width 118 height 19
select select "1"
click option "Female" at bounding box center [0, 0] width 0 height 0
select select "1"
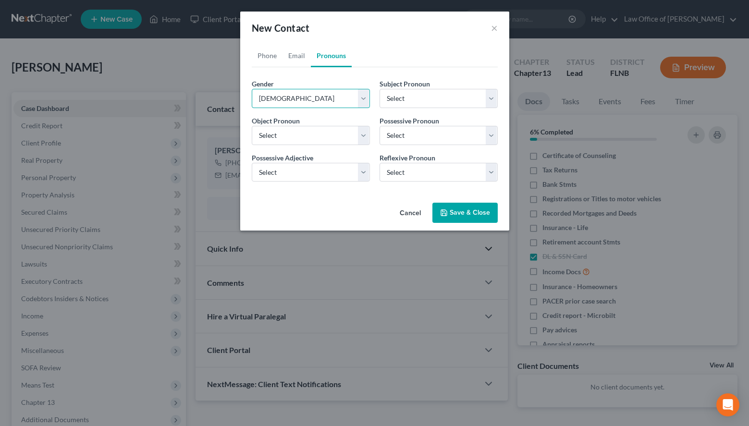
select select "1"
click at [457, 205] on button "Save & Close" at bounding box center [464, 213] width 65 height 20
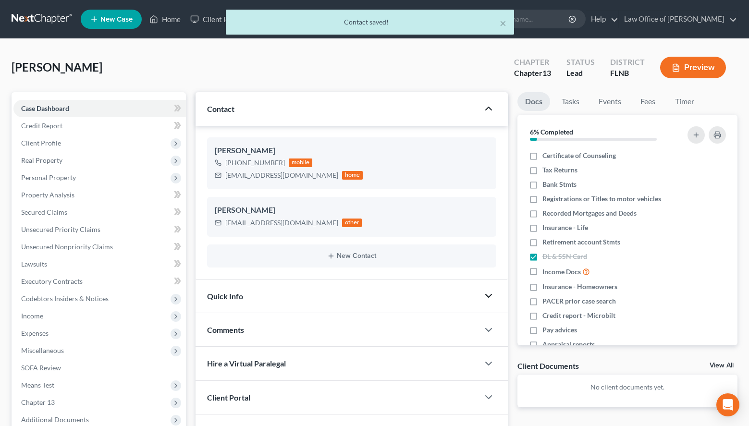
click at [27, 23] on div "× Contact saved!" at bounding box center [369, 25] width 749 height 30
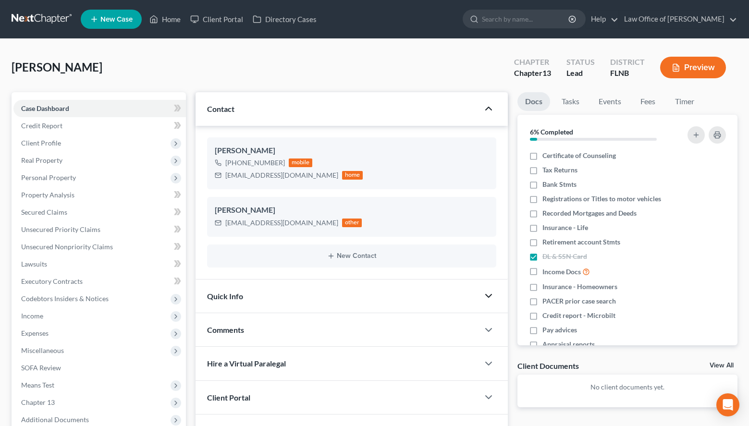
click at [27, 23] on link at bounding box center [42, 19] width 61 height 17
